Goal: Information Seeking & Learning: Learn about a topic

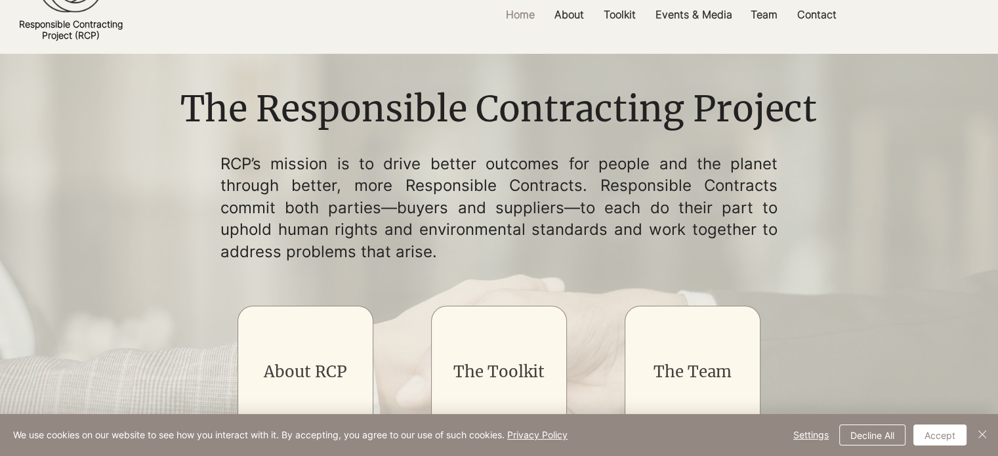
scroll to position [58, 0]
click at [888, 438] on button "Decline All" at bounding box center [873, 435] width 66 height 21
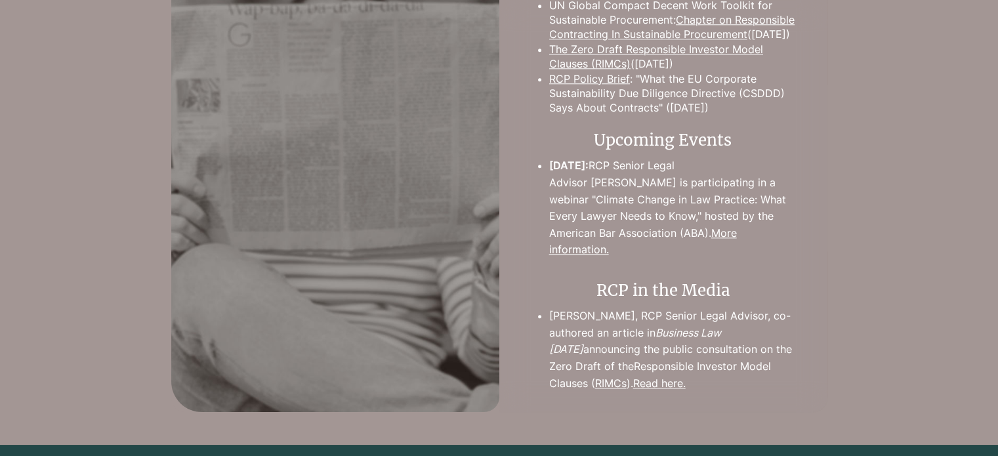
scroll to position [1387, 0]
click at [693, 247] on link "More information." at bounding box center [643, 241] width 188 height 30
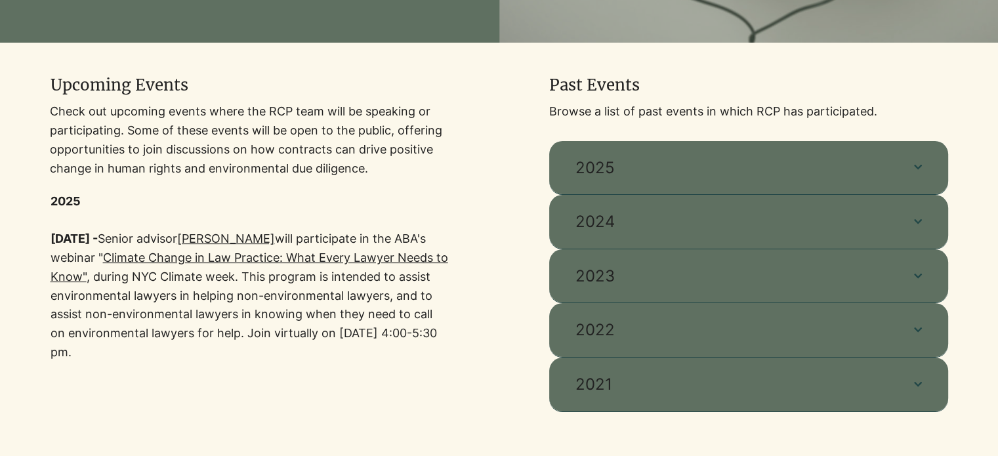
scroll to position [398, 0]
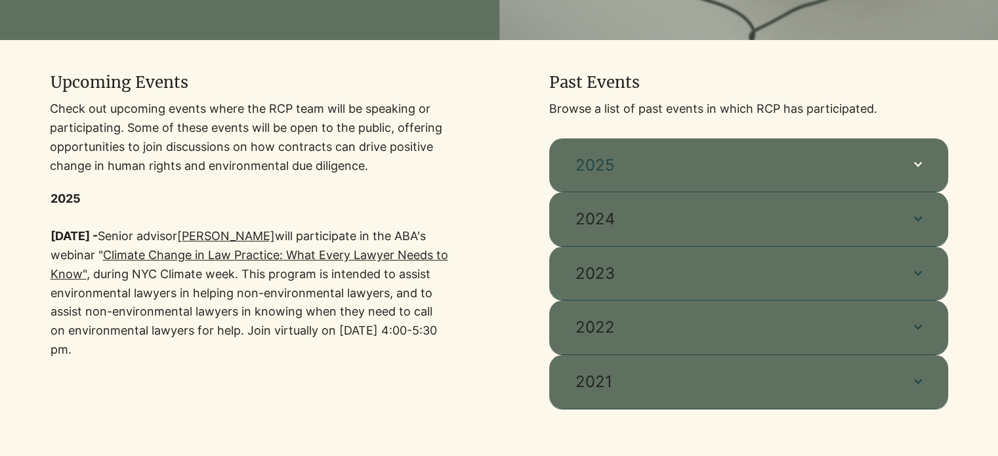
click at [919, 167] on icon "button" at bounding box center [918, 165] width 8 height 8
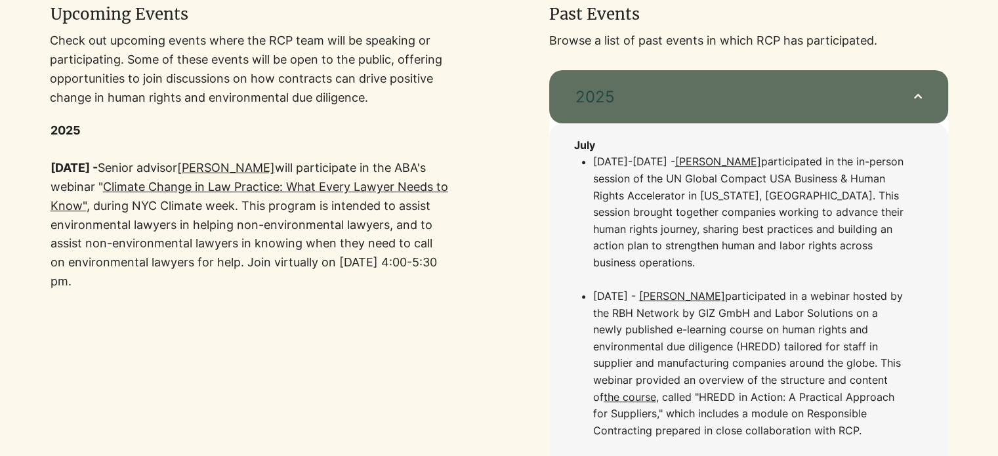
scroll to position [370, 0]
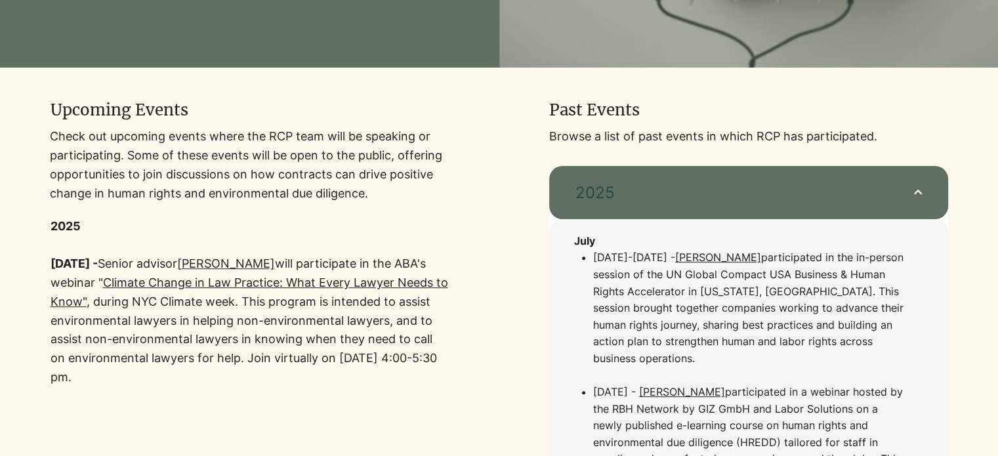
click at [351, 282] on link "Climate Change in Law Practice: What Every Lawyer Needs to Know"" at bounding box center [250, 292] width 398 height 33
click at [273, 265] on link "[PERSON_NAME]" at bounding box center [226, 264] width 98 height 14
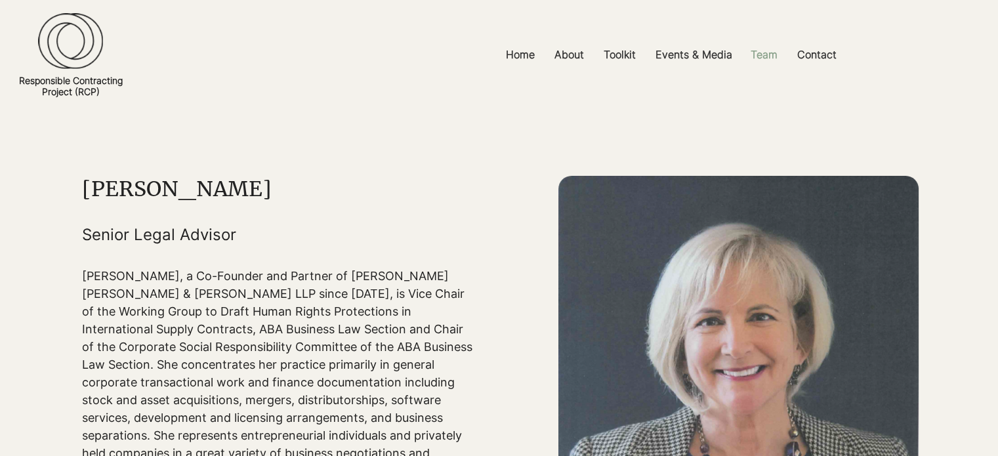
click at [763, 52] on p "Team" at bounding box center [764, 55] width 40 height 30
